Goal: Task Accomplishment & Management: Use online tool/utility

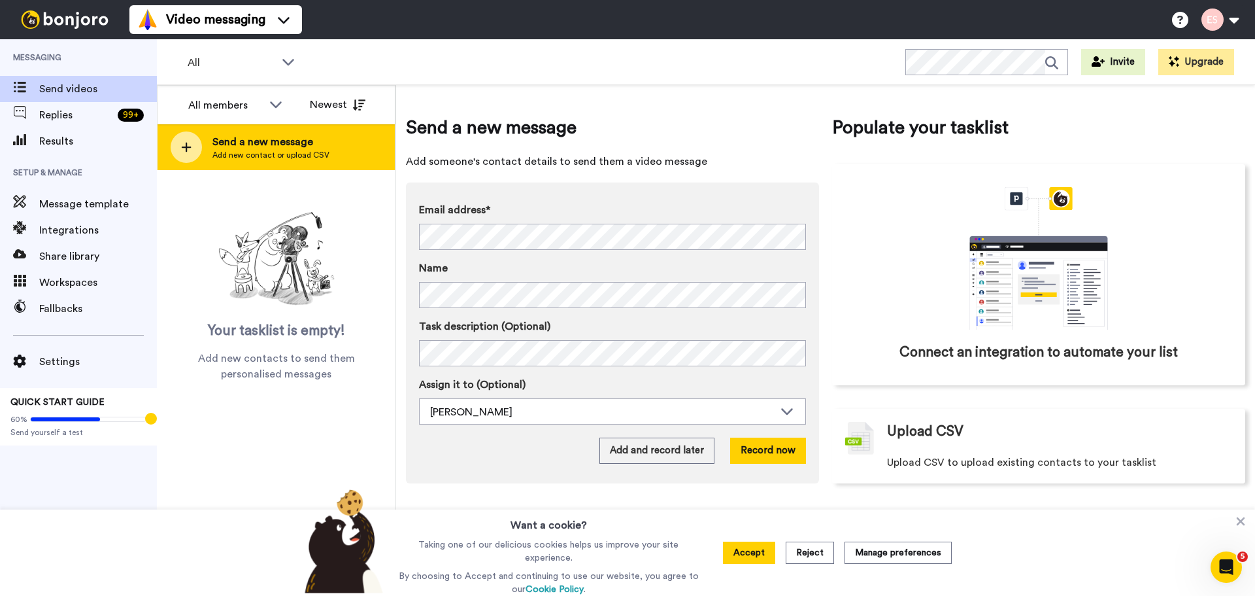
click at [190, 150] on icon at bounding box center [186, 147] width 10 height 12
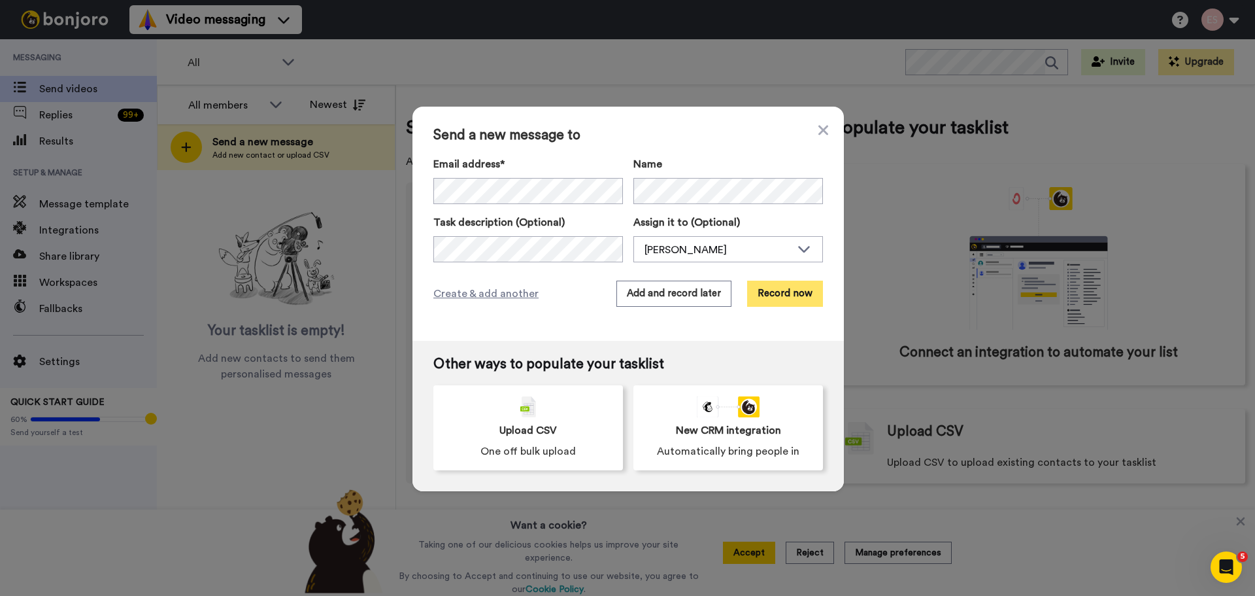
click at [774, 293] on button "Record now" at bounding box center [785, 294] width 76 height 26
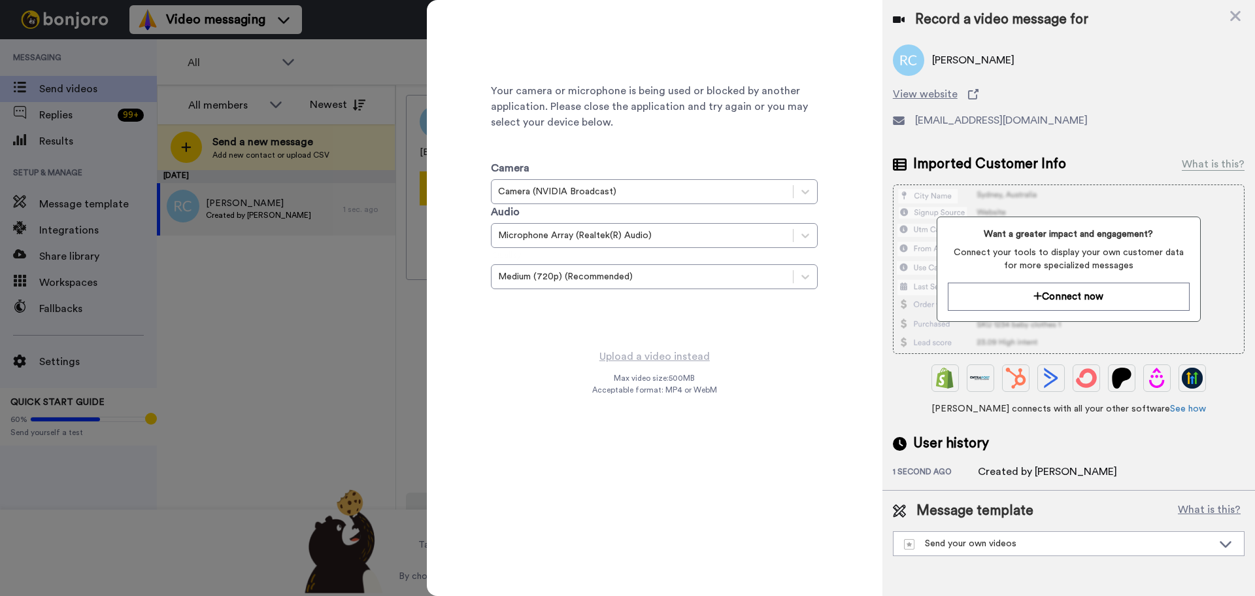
drag, startPoint x: 343, startPoint y: 267, endPoint x: 1031, endPoint y: 113, distance: 705.5
click at [344, 267] on div at bounding box center [627, 298] width 1255 height 596
click at [1240, 19] on icon at bounding box center [1235, 16] width 13 height 16
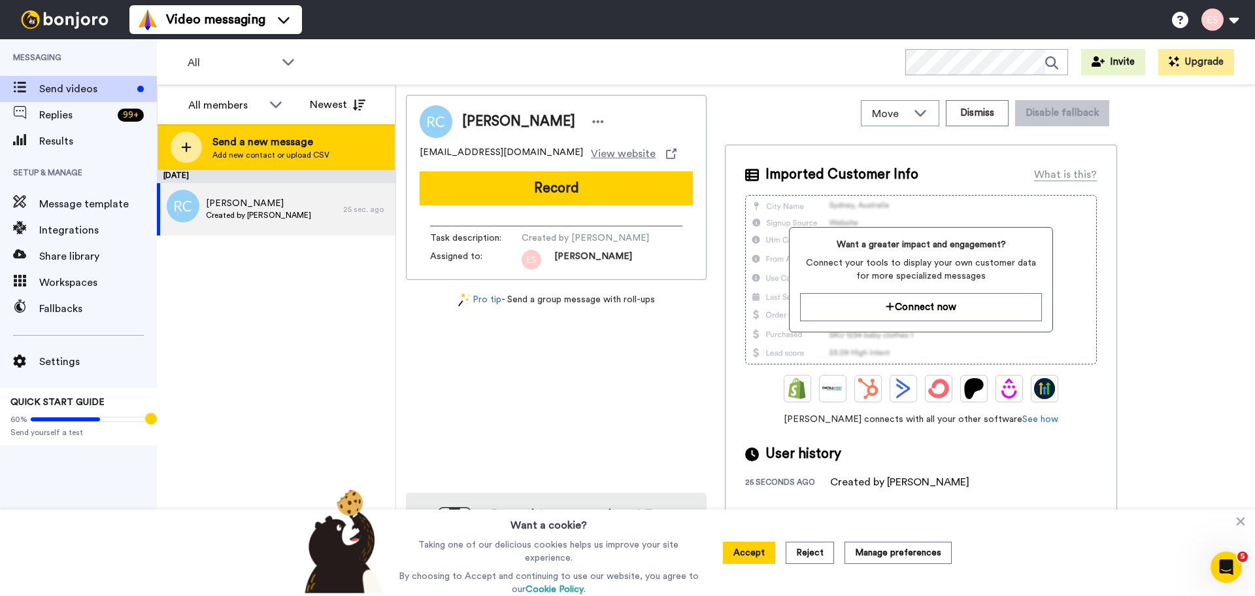
click at [189, 146] on icon at bounding box center [187, 148] width 10 height 10
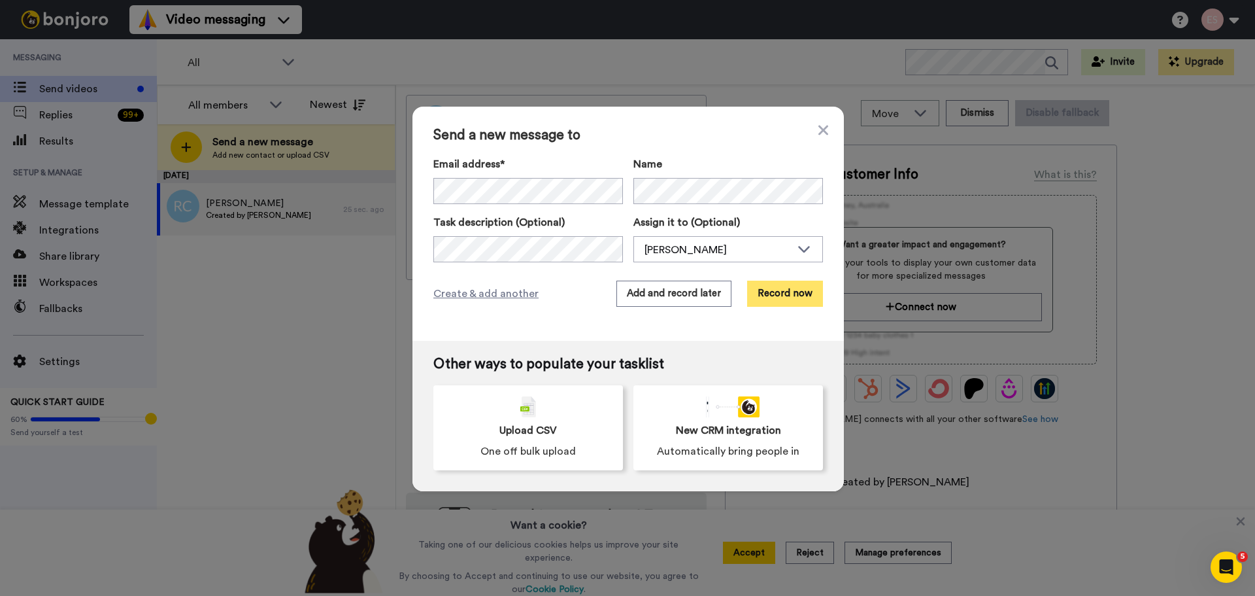
click at [808, 288] on button "Record now" at bounding box center [785, 294] width 76 height 26
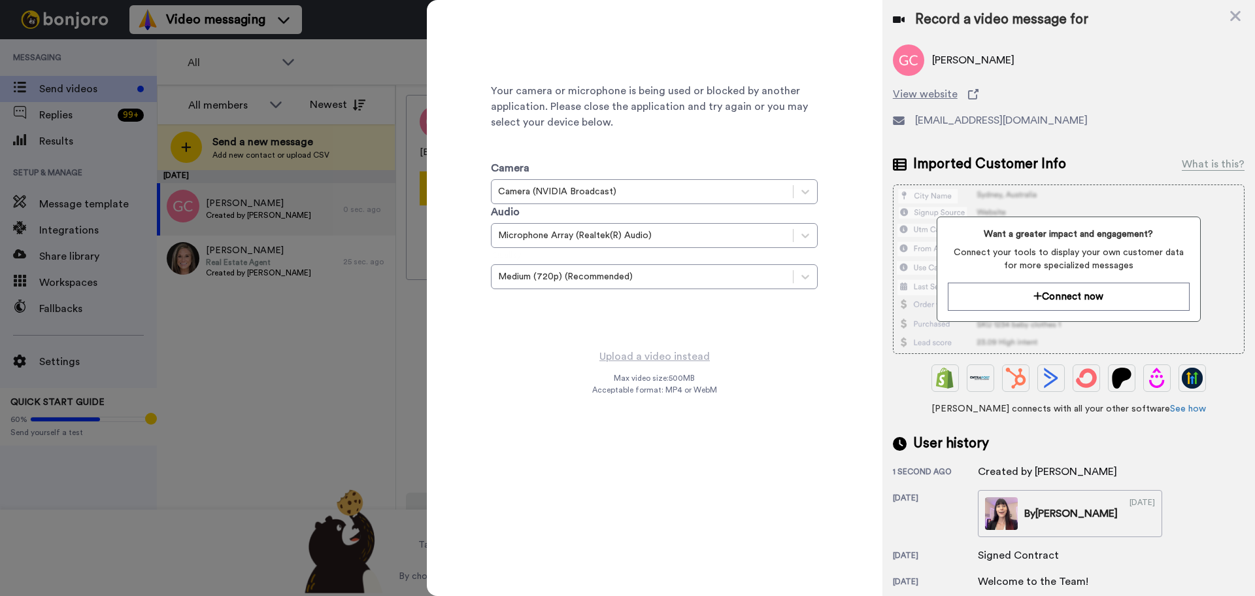
click at [350, 358] on div at bounding box center [627, 298] width 1255 height 596
click at [1241, 12] on icon at bounding box center [1235, 16] width 13 height 16
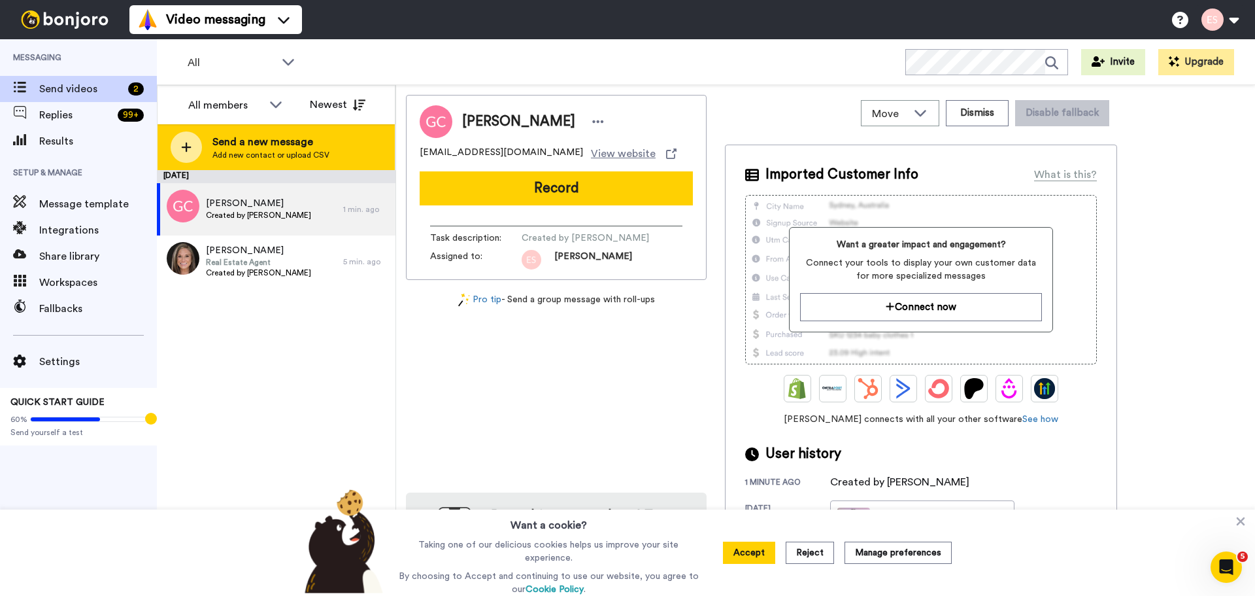
click at [188, 143] on icon at bounding box center [186, 147] width 10 height 12
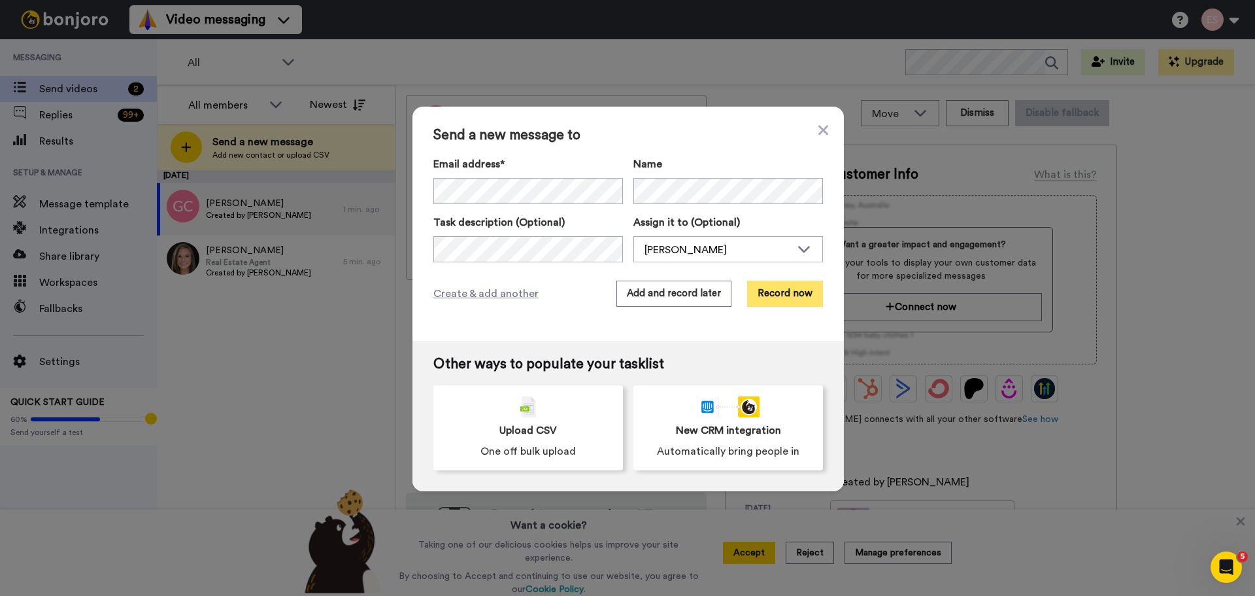
click at [764, 284] on button "Record now" at bounding box center [785, 294] width 76 height 26
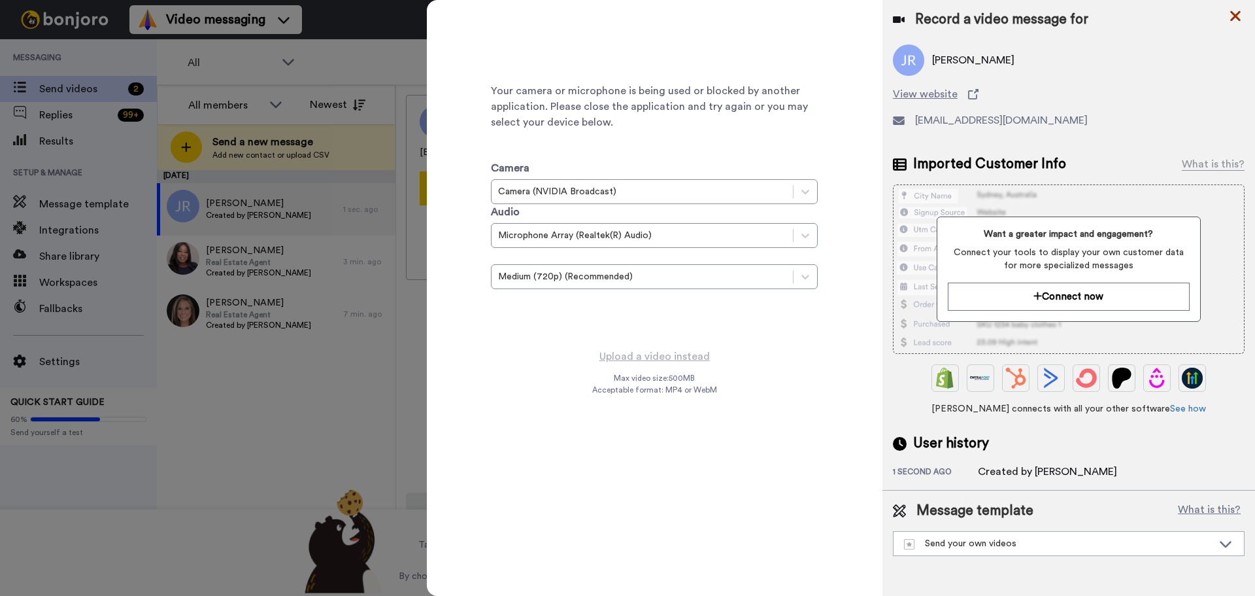
click at [1238, 11] on icon at bounding box center [1235, 16] width 13 height 16
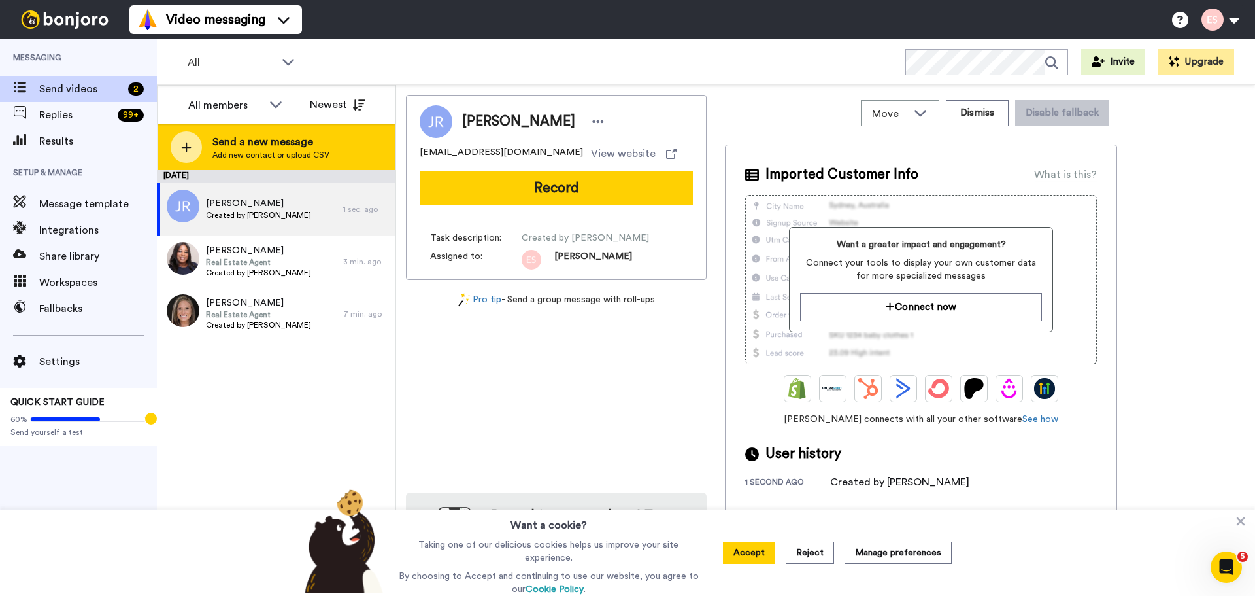
click at [188, 150] on icon at bounding box center [186, 147] width 10 height 12
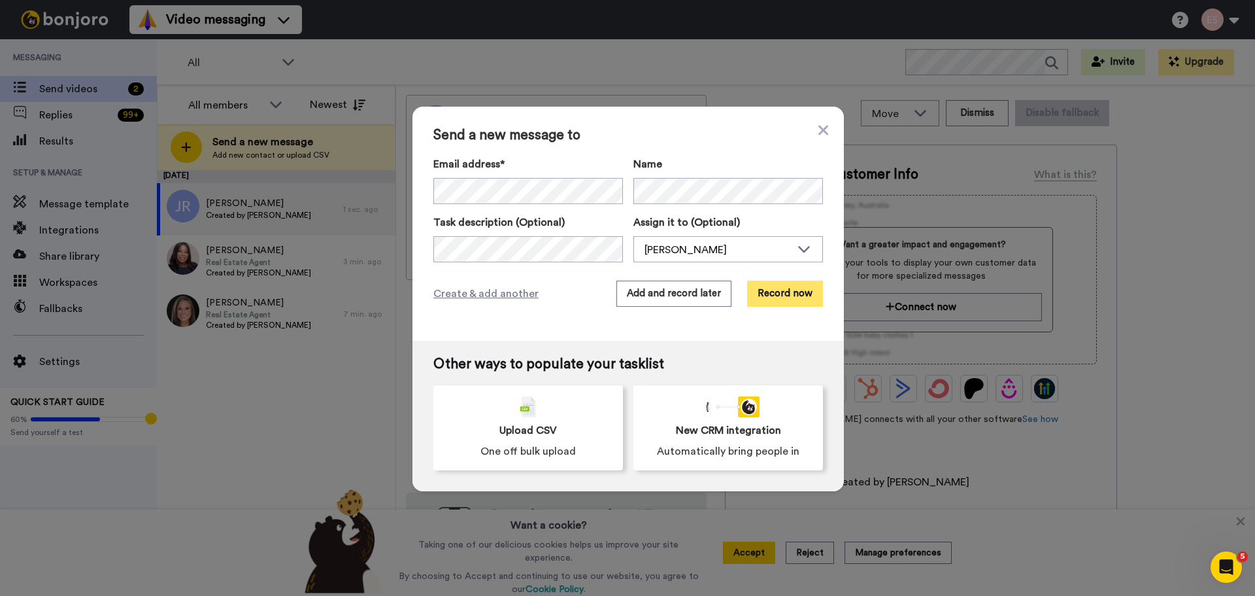
click at [802, 294] on button "Record now" at bounding box center [785, 294] width 76 height 26
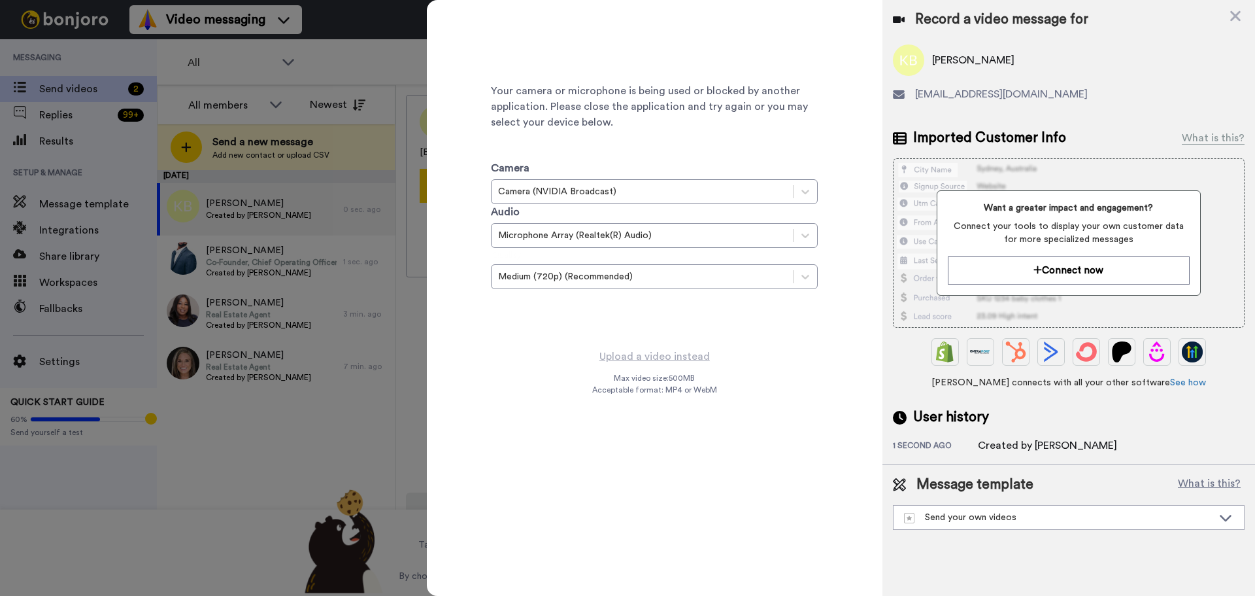
click at [387, 243] on div at bounding box center [627, 298] width 1255 height 596
click at [339, 156] on div at bounding box center [627, 298] width 1255 height 596
click at [1233, 16] on icon at bounding box center [1235, 16] width 13 height 16
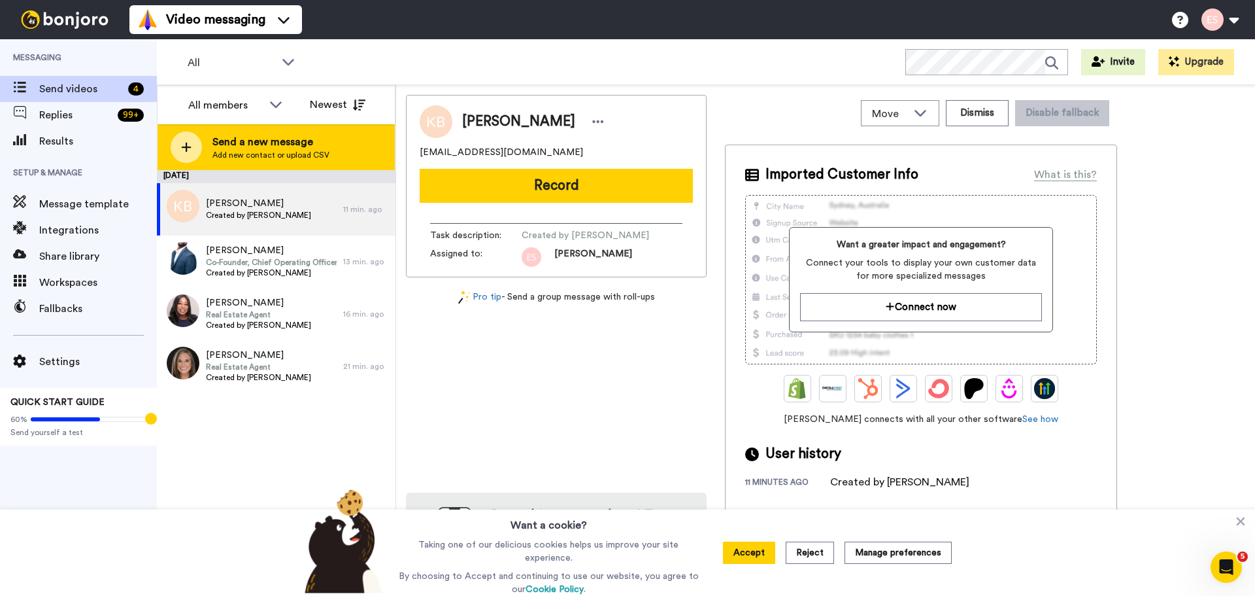
click at [199, 147] on div at bounding box center [186, 146] width 31 height 31
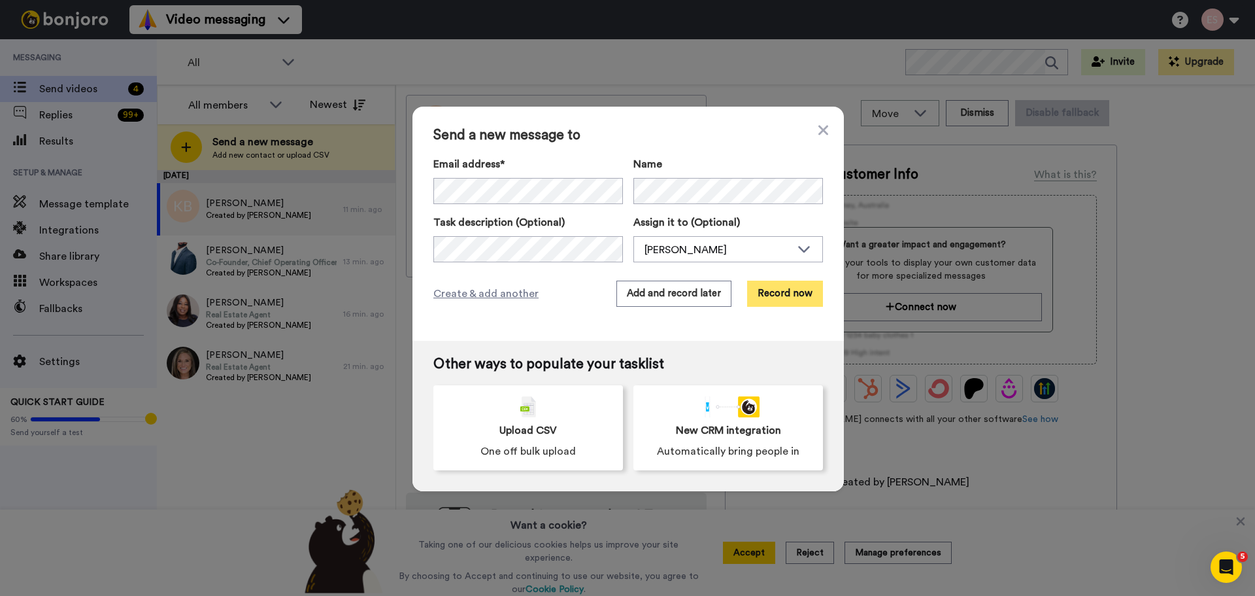
click at [809, 288] on button "Record now" at bounding box center [785, 294] width 76 height 26
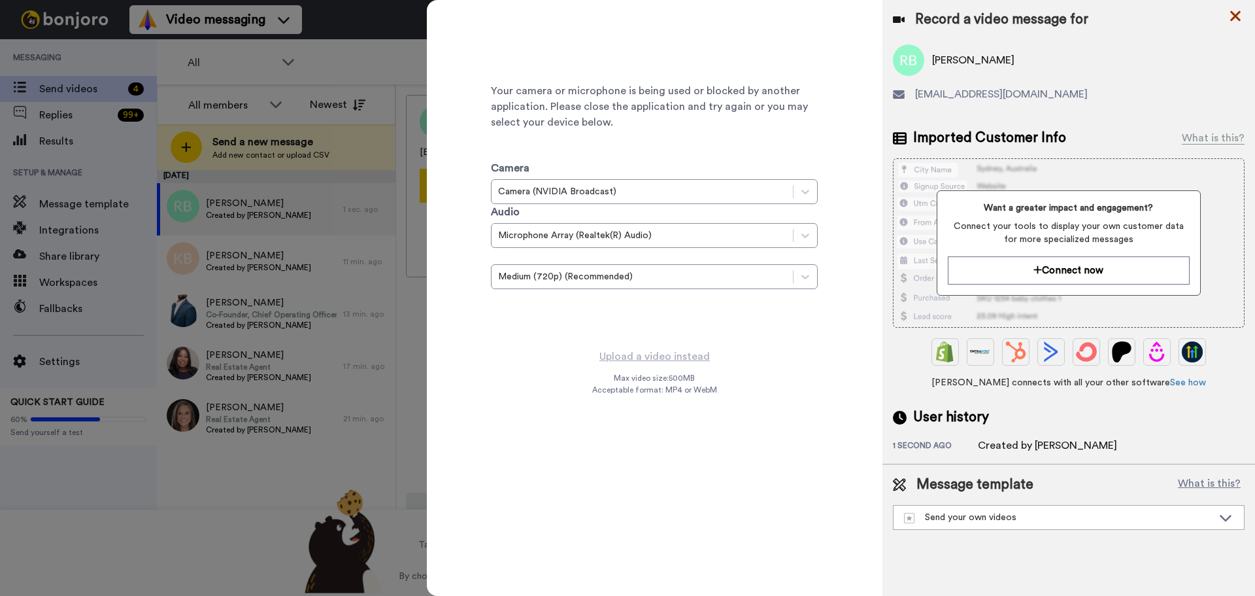
click at [1232, 18] on icon at bounding box center [1235, 16] width 13 height 16
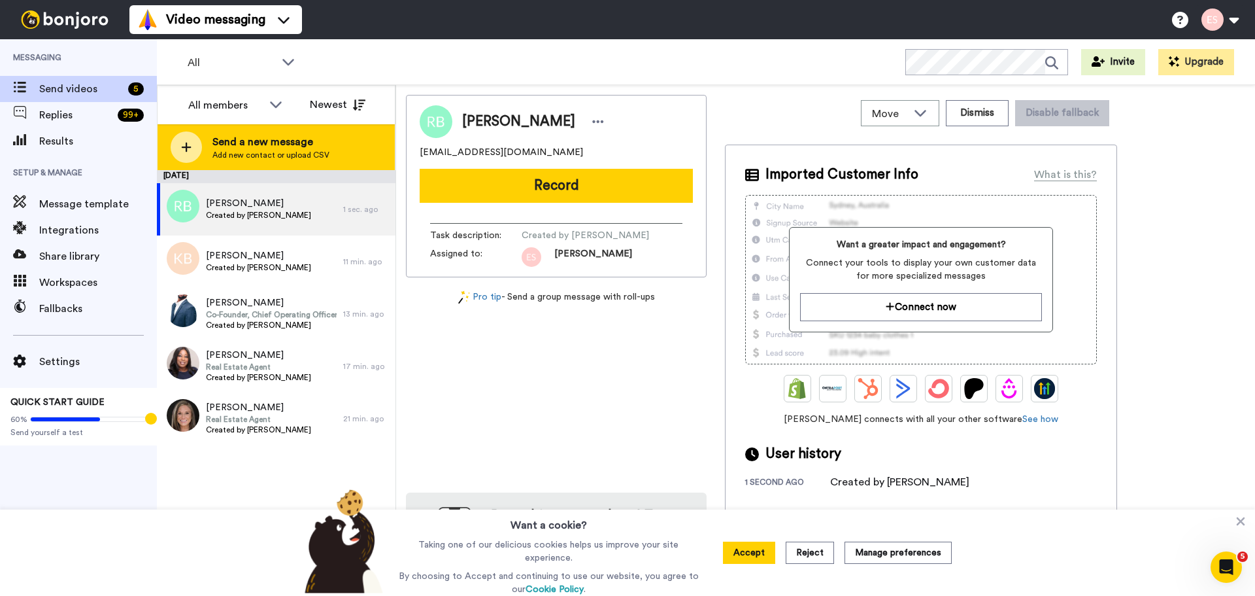
click at [195, 146] on div at bounding box center [186, 146] width 31 height 31
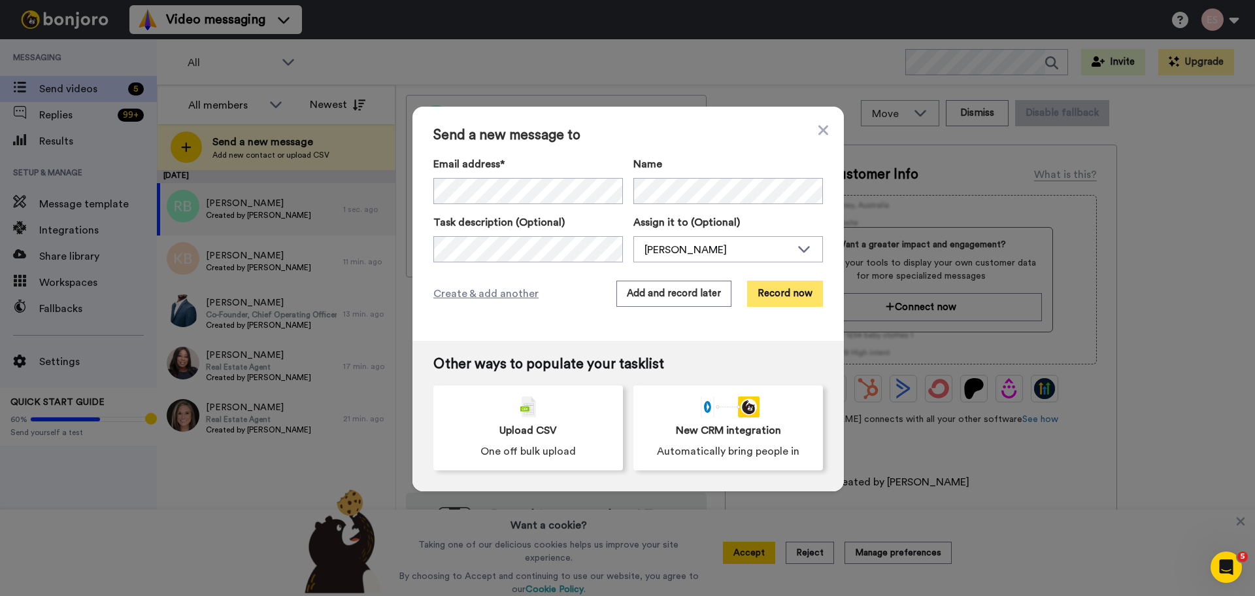
click at [791, 295] on button "Record now" at bounding box center [785, 294] width 76 height 26
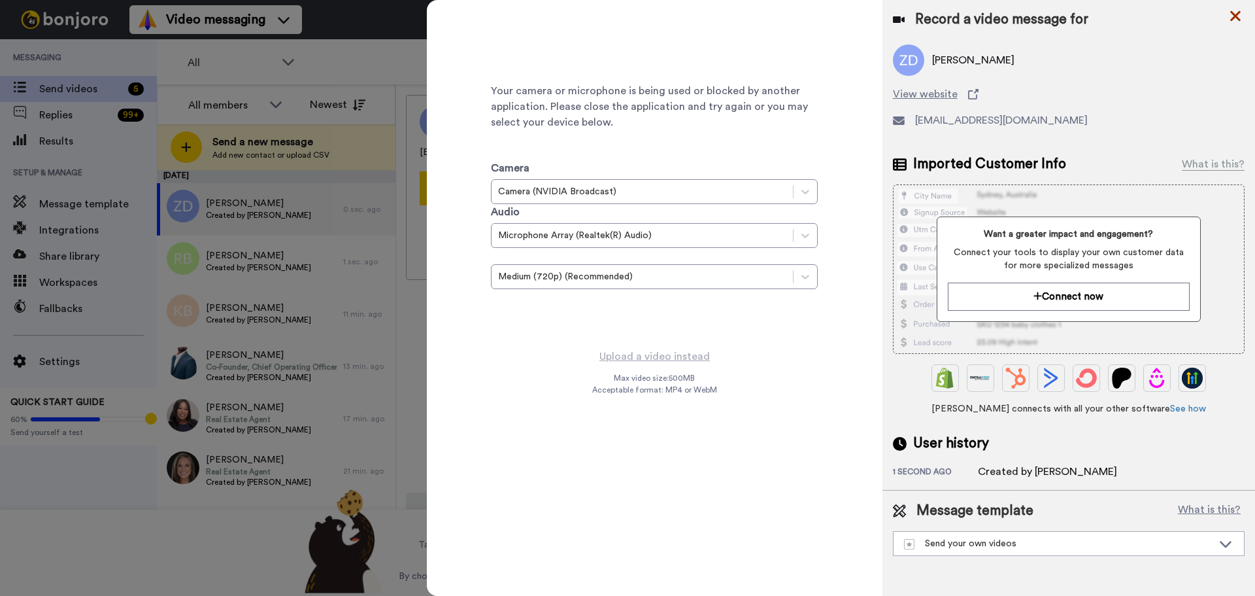
click at [1233, 13] on icon at bounding box center [1236, 16] width 10 height 10
